Goal: Task Accomplishment & Management: Manage account settings

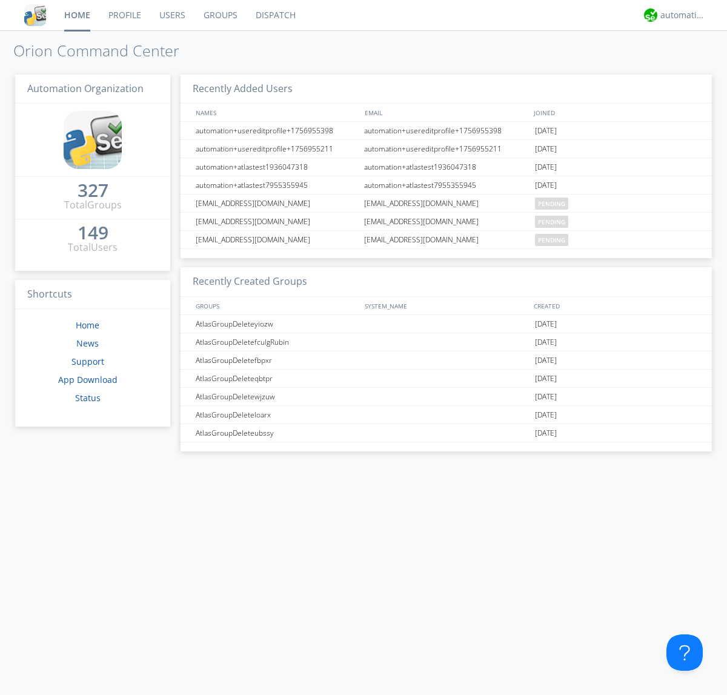
click at [219, 15] on link "Groups" at bounding box center [220, 15] width 52 height 30
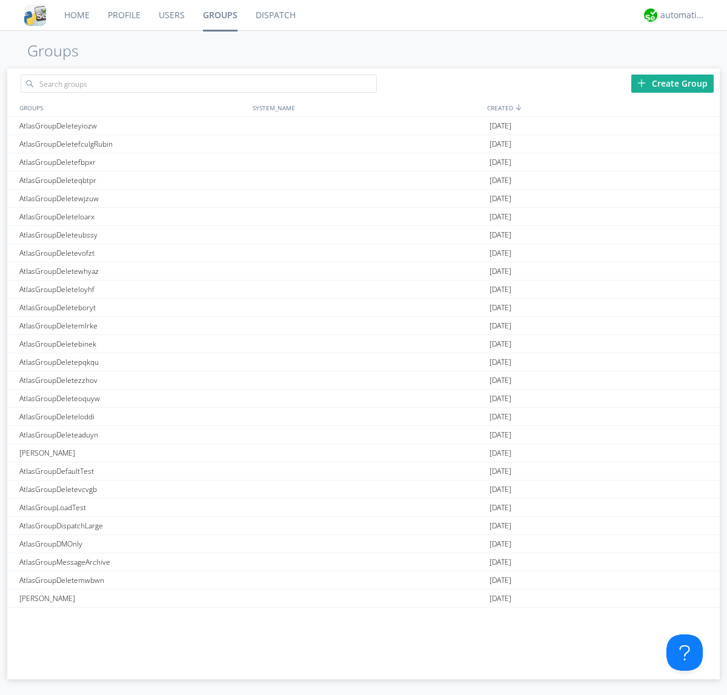
click at [672, 83] on div "Create Group" at bounding box center [672, 83] width 82 height 18
click at [219, 15] on link "Groups" at bounding box center [220, 15] width 53 height 30
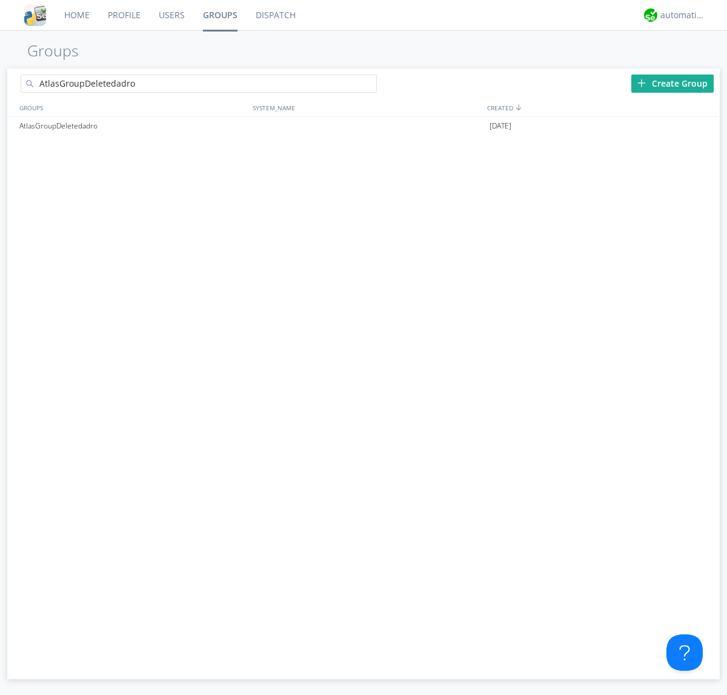
type input "AtlasGroupDeletedadro"
click at [371, 85] on div at bounding box center [371, 86] width 12 height 12
type input "AtlasGroupDeletedadro"
click at [704, 126] on div at bounding box center [704, 126] width 12 height 10
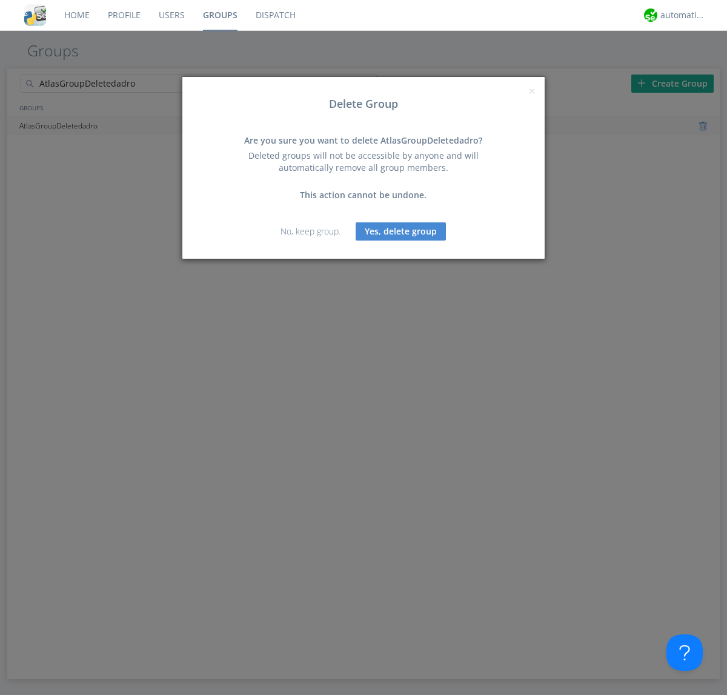
click at [401, 231] on button "Yes, delete group" at bounding box center [400, 231] width 90 height 18
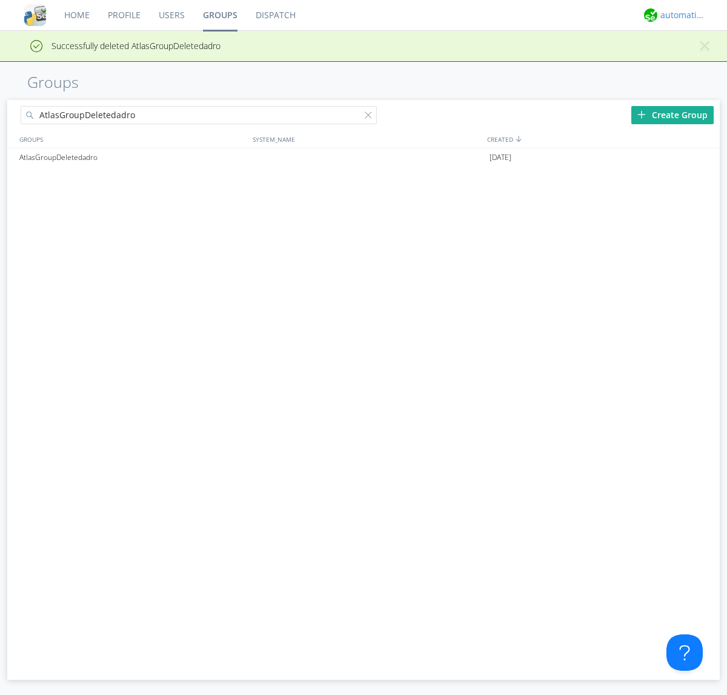
click at [679, 15] on div "automation+atlas" at bounding box center [682, 15] width 45 height 12
